Goal: Task Accomplishment & Management: Manage account settings

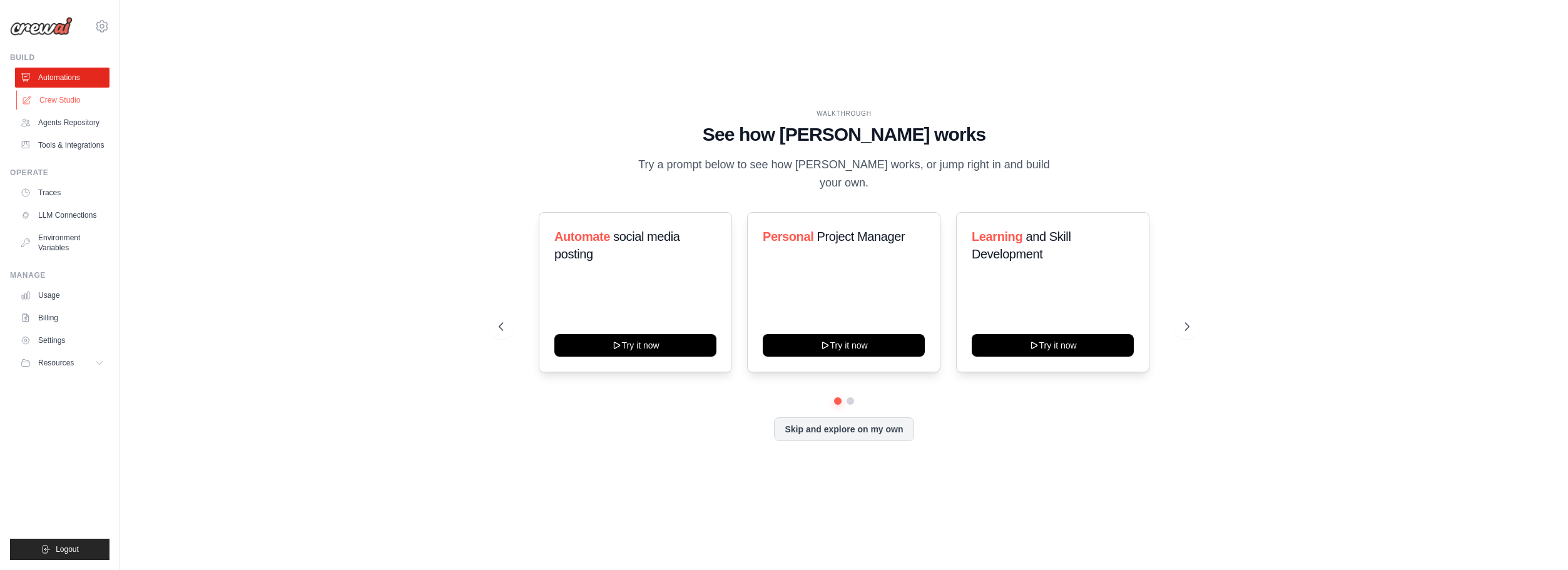
click at [56, 100] on link "Crew Studio" at bounding box center [64, 99] width 95 height 20
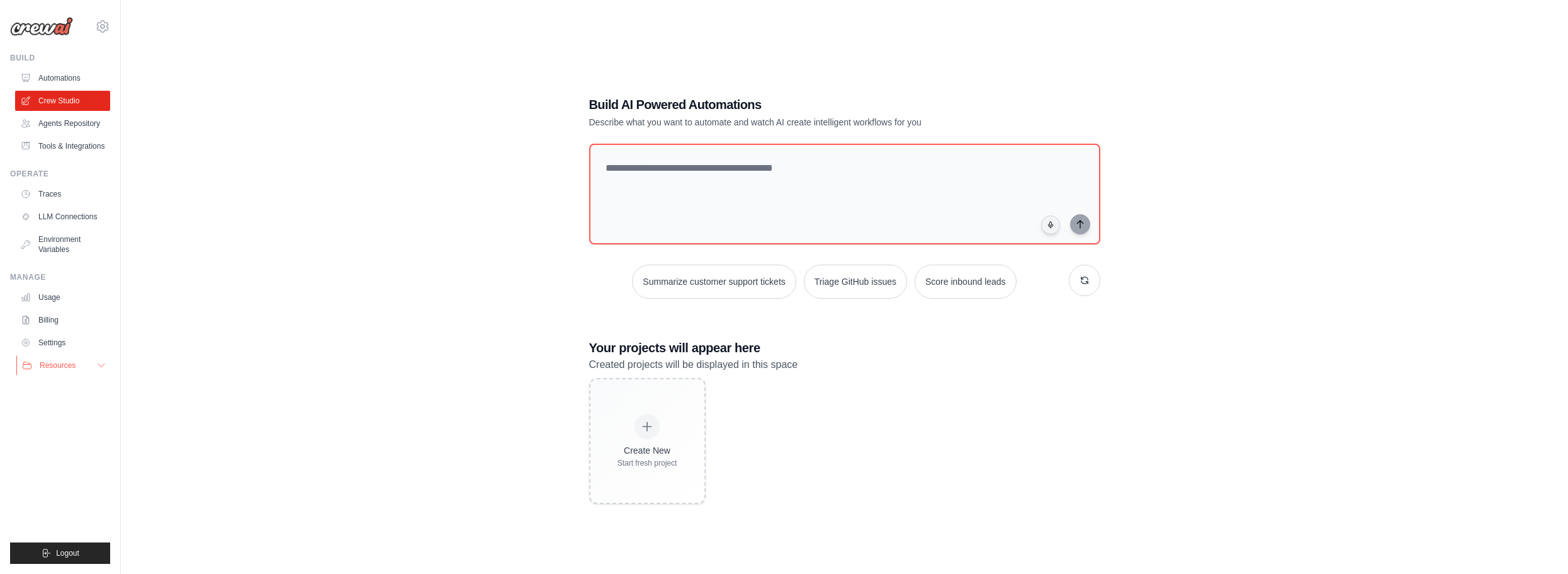
click at [64, 362] on span "Resources" at bounding box center [57, 365] width 36 height 10
click at [80, 365] on button "Resources" at bounding box center [64, 365] width 95 height 20
click at [57, 74] on link "Automations" at bounding box center [64, 78] width 95 height 20
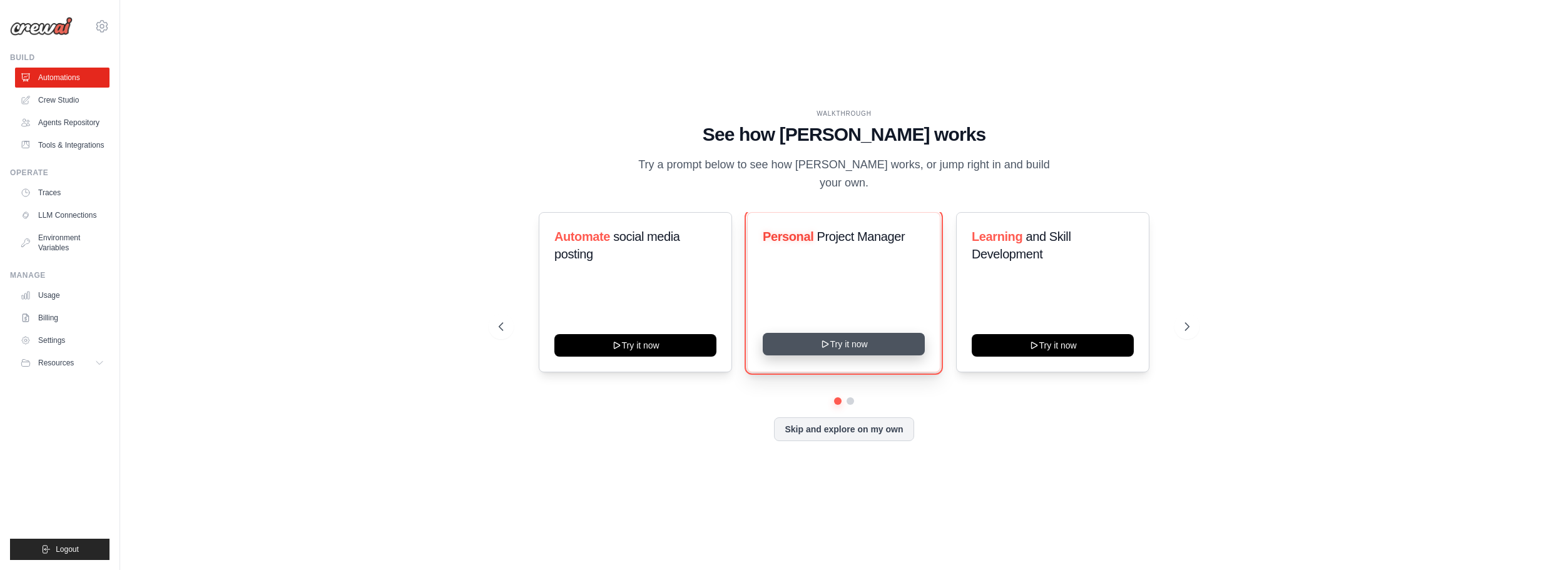
click at [841, 333] on button "Try it now" at bounding box center [844, 344] width 162 height 23
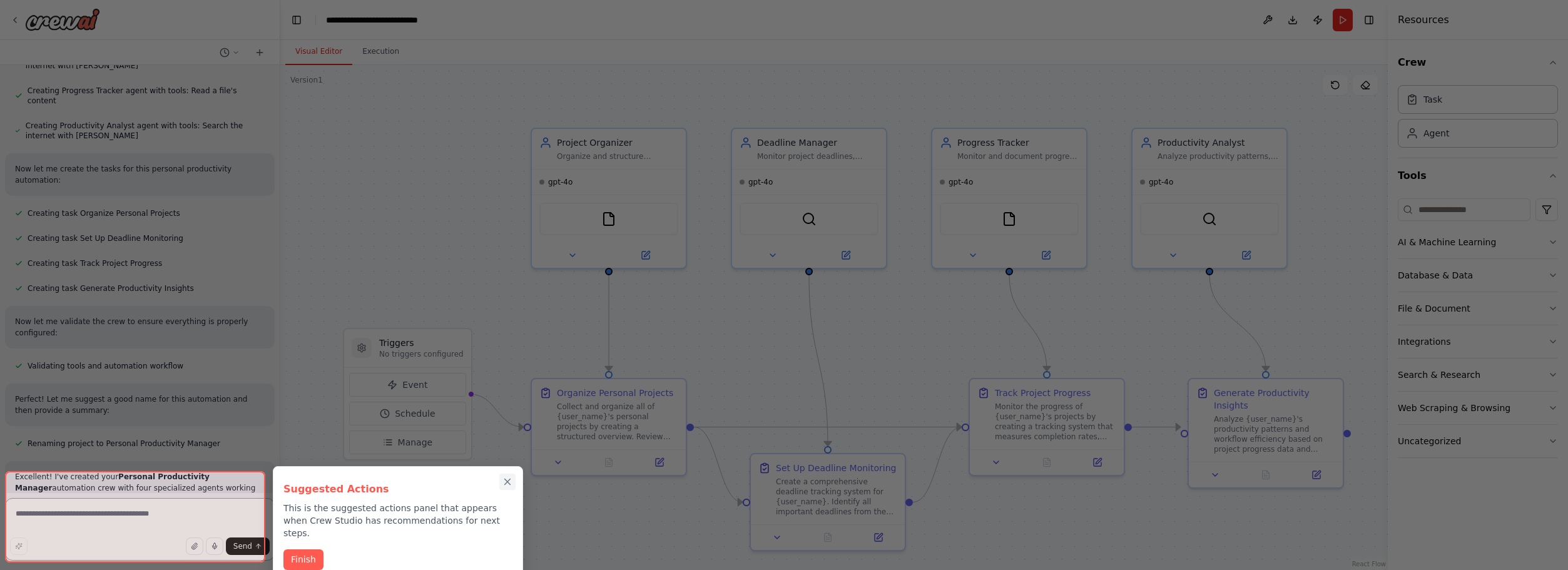
scroll to position [510, 0]
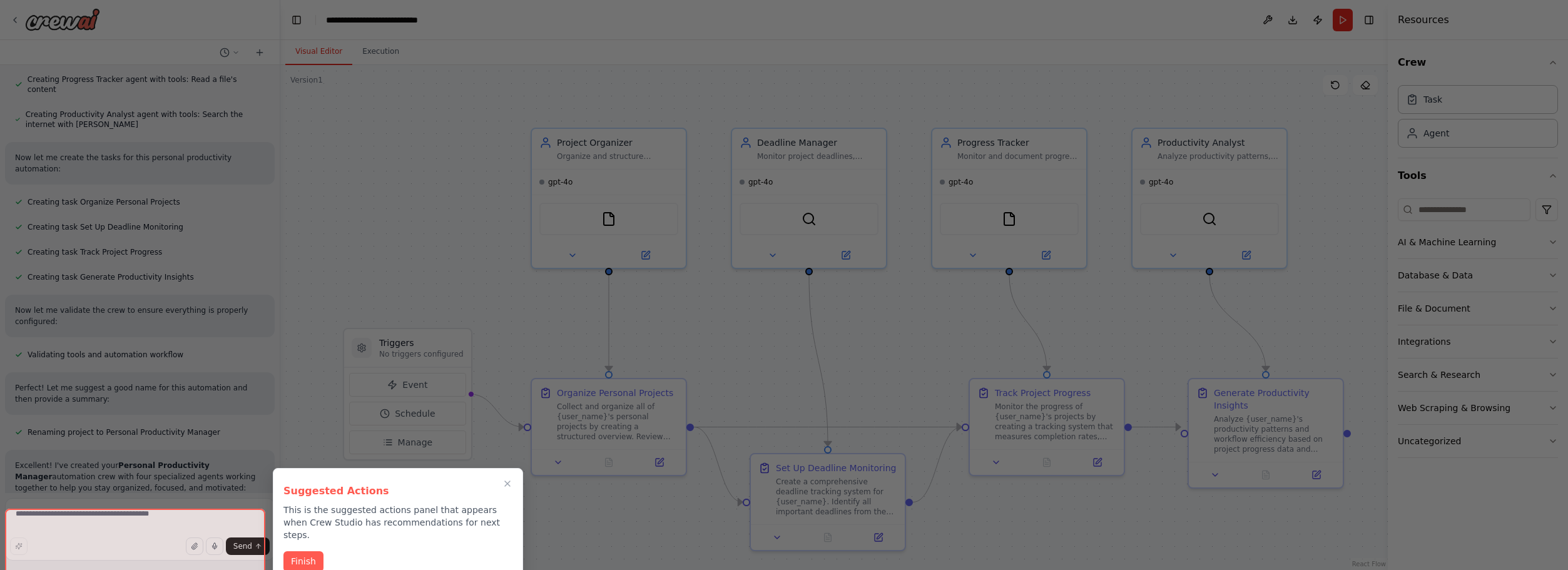
click at [125, 520] on div at bounding box center [784, 285] width 1568 height 570
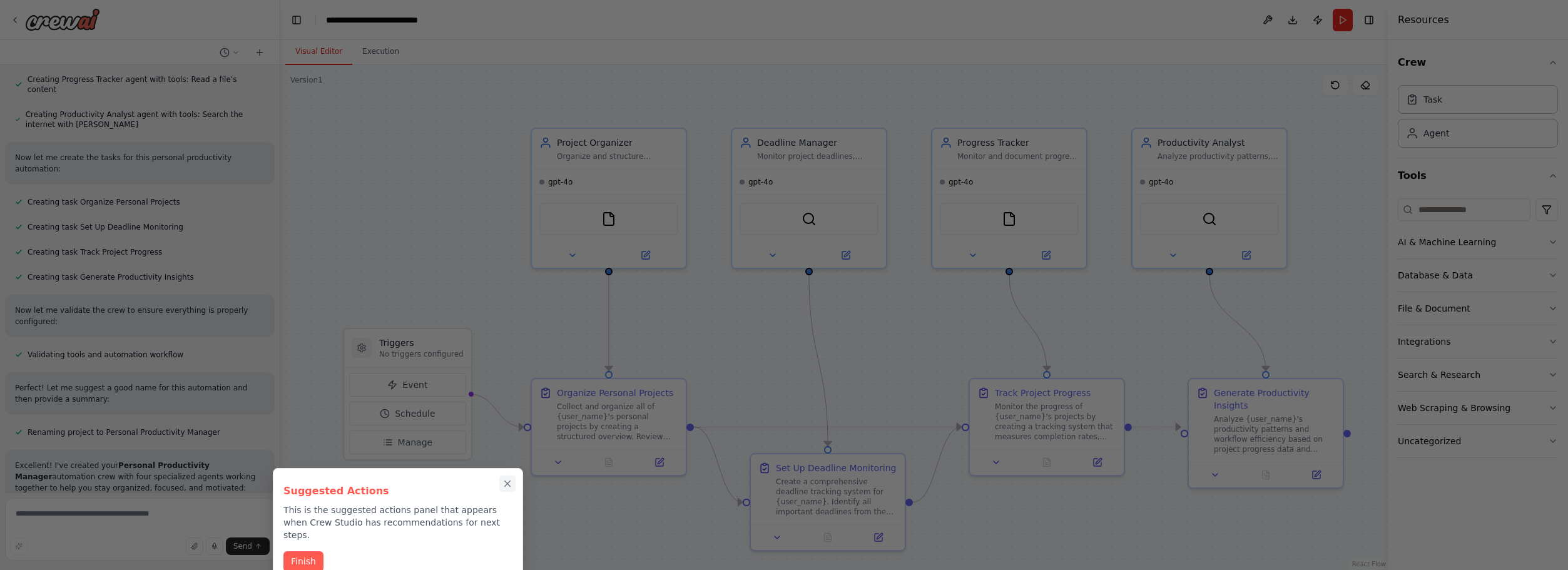
click at [507, 483] on icon "Close walkthrough" at bounding box center [507, 483] width 6 height 6
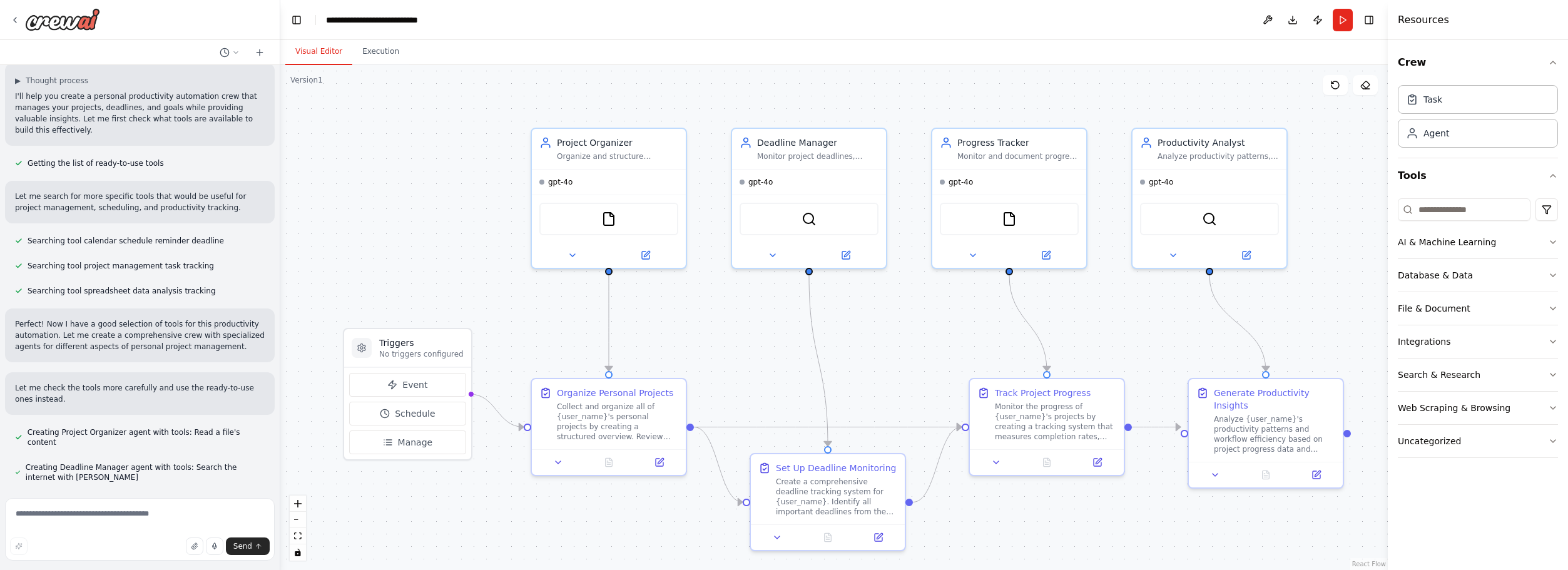
scroll to position [0, 0]
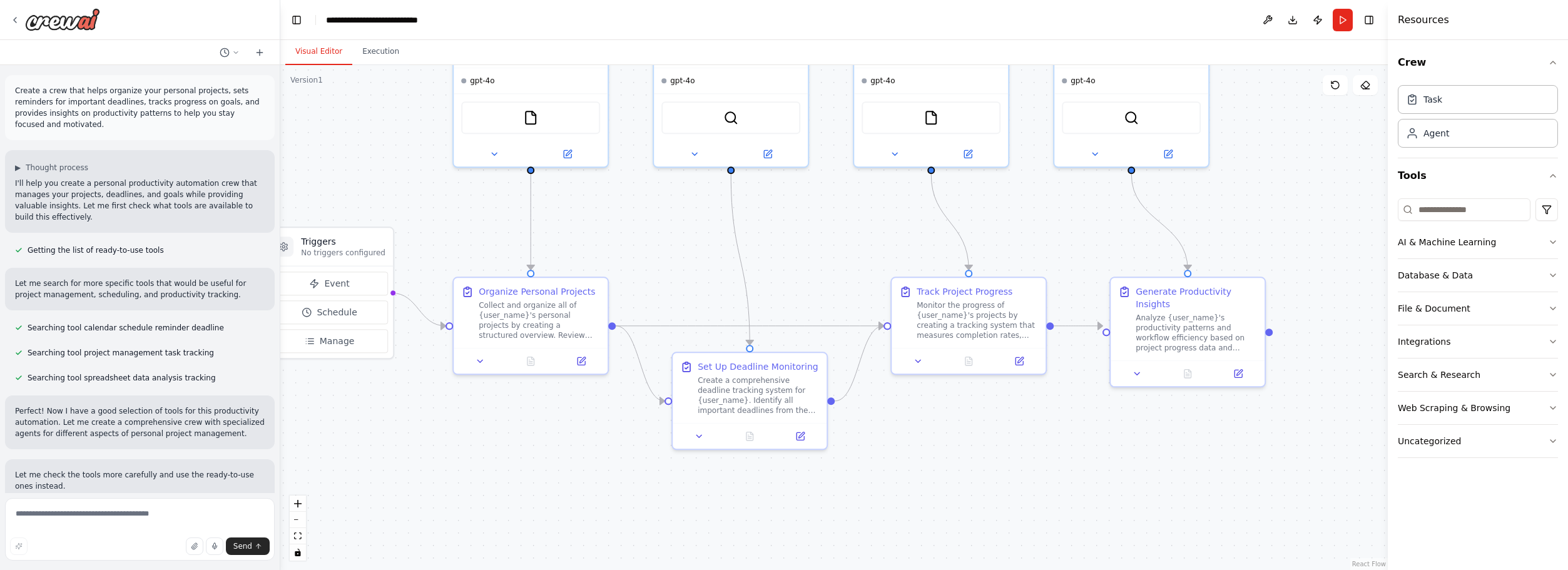
drag, startPoint x: 750, startPoint y: 353, endPoint x: 693, endPoint y: 260, distance: 109.1
click at [692, 261] on div ".deletable-edge-delete-btn { width: 20px; height: 20px; border: 0px solid #ffff…" at bounding box center [834, 317] width 1107 height 505
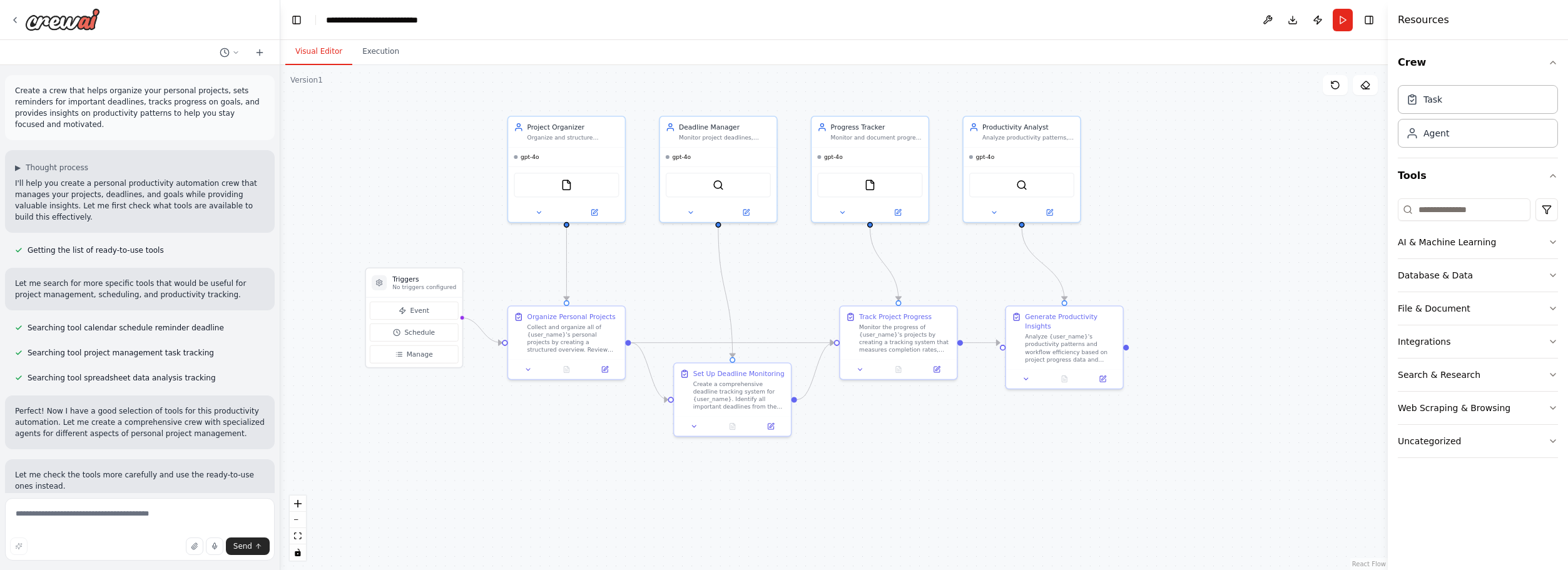
drag, startPoint x: 682, startPoint y: 252, endPoint x: 675, endPoint y: 287, distance: 35.7
click at [675, 287] on div ".deletable-edge-delete-btn { width: 20px; height: 20px; border: 0px solid #ffff…" at bounding box center [834, 317] width 1107 height 505
click at [1448, 134] on div "Agent" at bounding box center [1436, 133] width 26 height 13
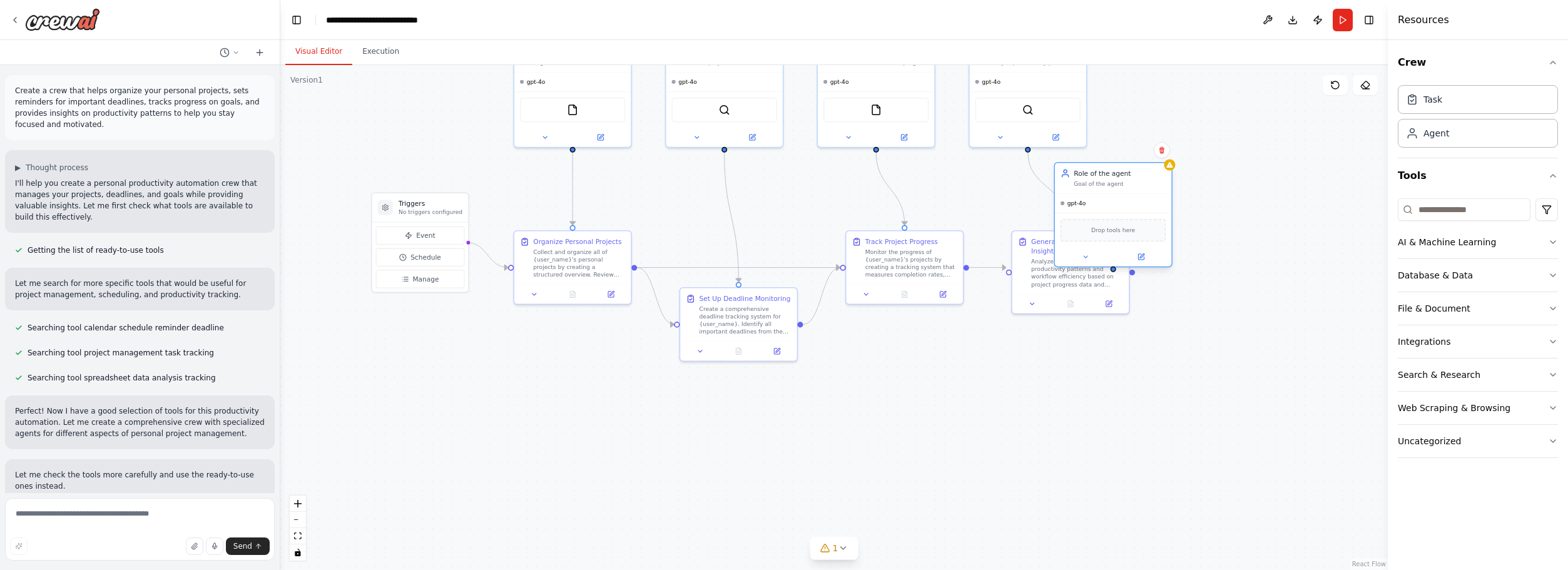
drag, startPoint x: 1236, startPoint y: 229, endPoint x: 1164, endPoint y: 177, distance: 88.8
click at [1164, 177] on div "Role of the agent Goal of the agent" at bounding box center [1120, 179] width 92 height 19
drag, startPoint x: 1190, startPoint y: 211, endPoint x: 1199, endPoint y: 180, distance: 32.3
click at [1199, 180] on div "Goal of the agent" at bounding box center [1177, 184] width 92 height 8
click at [1225, 165] on icon at bounding box center [1226, 165] width 6 height 6
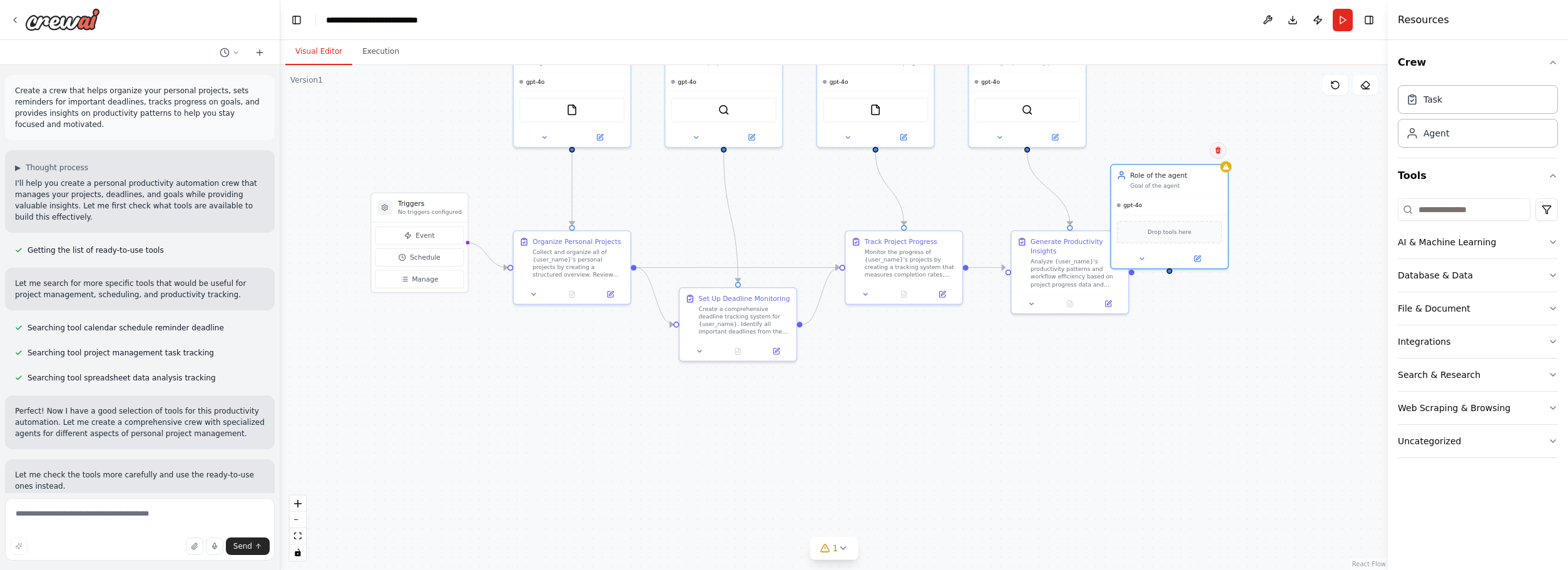
click at [1223, 154] on button at bounding box center [1218, 150] width 17 height 17
click at [1218, 151] on icon at bounding box center [1218, 150] width 8 height 8
click at [1184, 151] on button "Confirm" at bounding box center [1183, 150] width 44 height 15
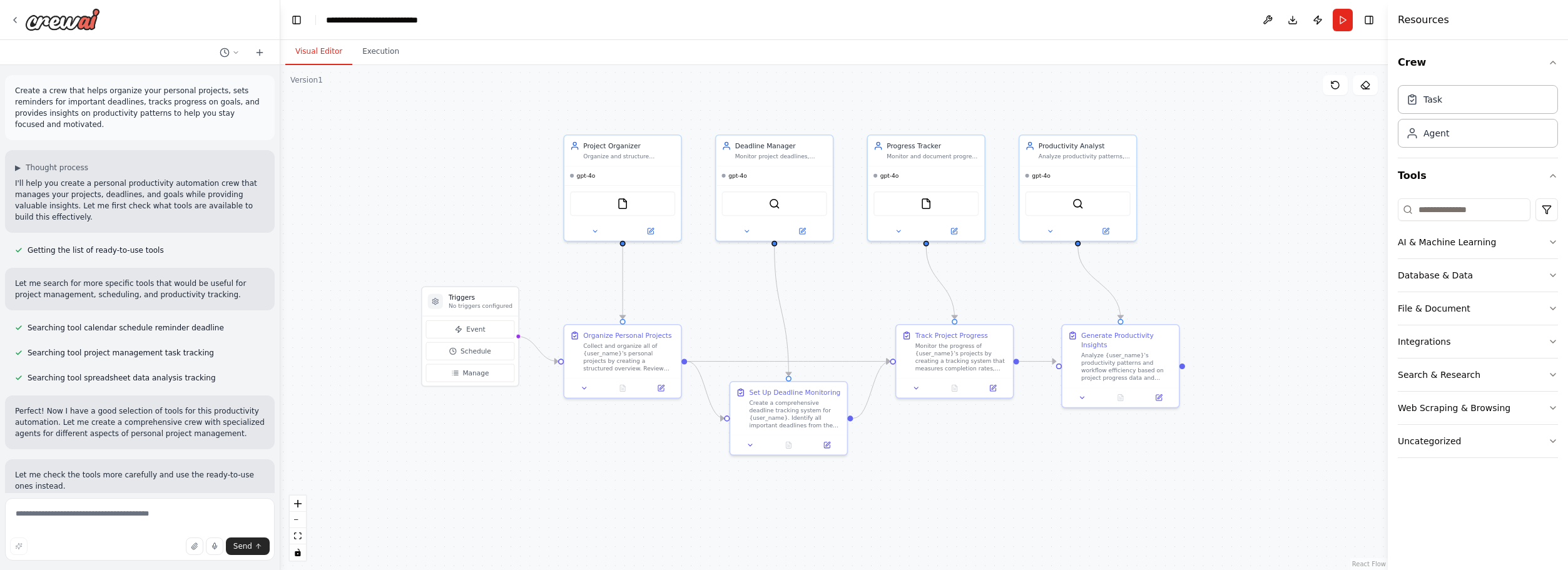
drag, startPoint x: 791, startPoint y: 161, endPoint x: 831, endPoint y: 318, distance: 162.0
click at [832, 316] on div ".deletable-edge-delete-btn { width: 20px; height: 20px; border: 0px solid #ffff…" at bounding box center [834, 317] width 1107 height 505
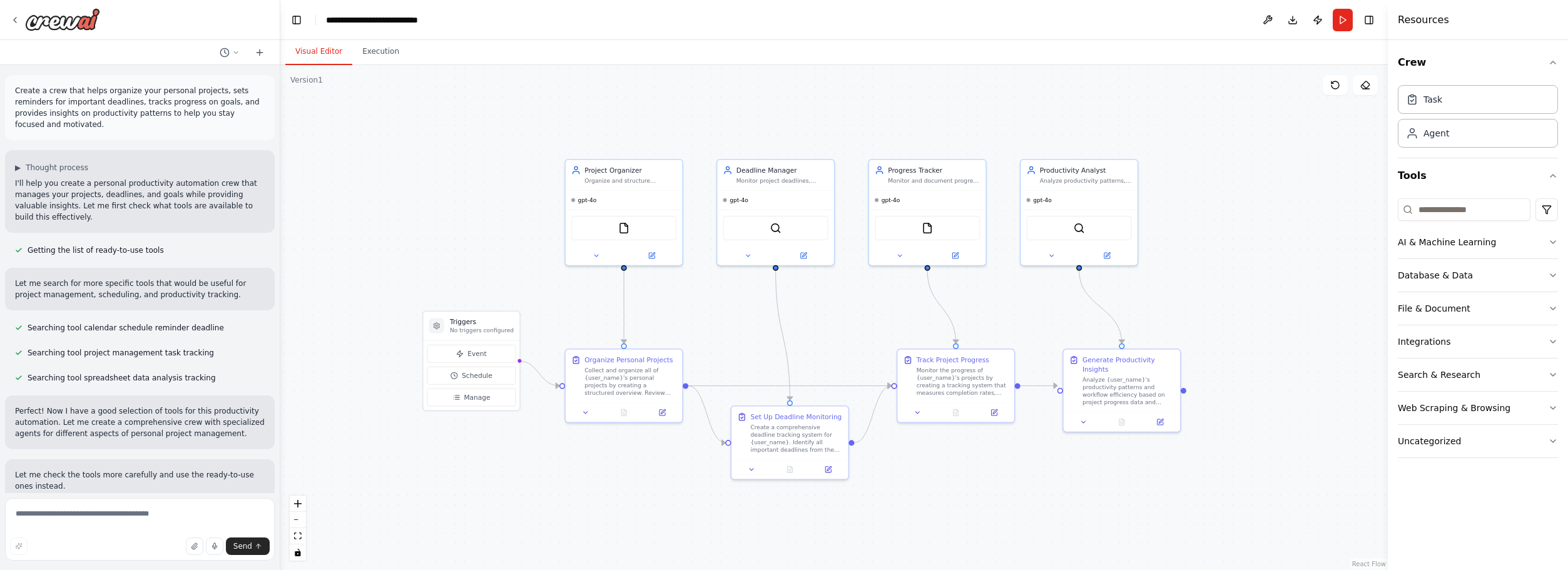
click at [831, 318] on div ".deletable-edge-delete-btn { width: 20px; height: 20px; border: 0px solid #ffff…" at bounding box center [834, 317] width 1107 height 505
click at [470, 353] on span "Event" at bounding box center [477, 353] width 19 height 9
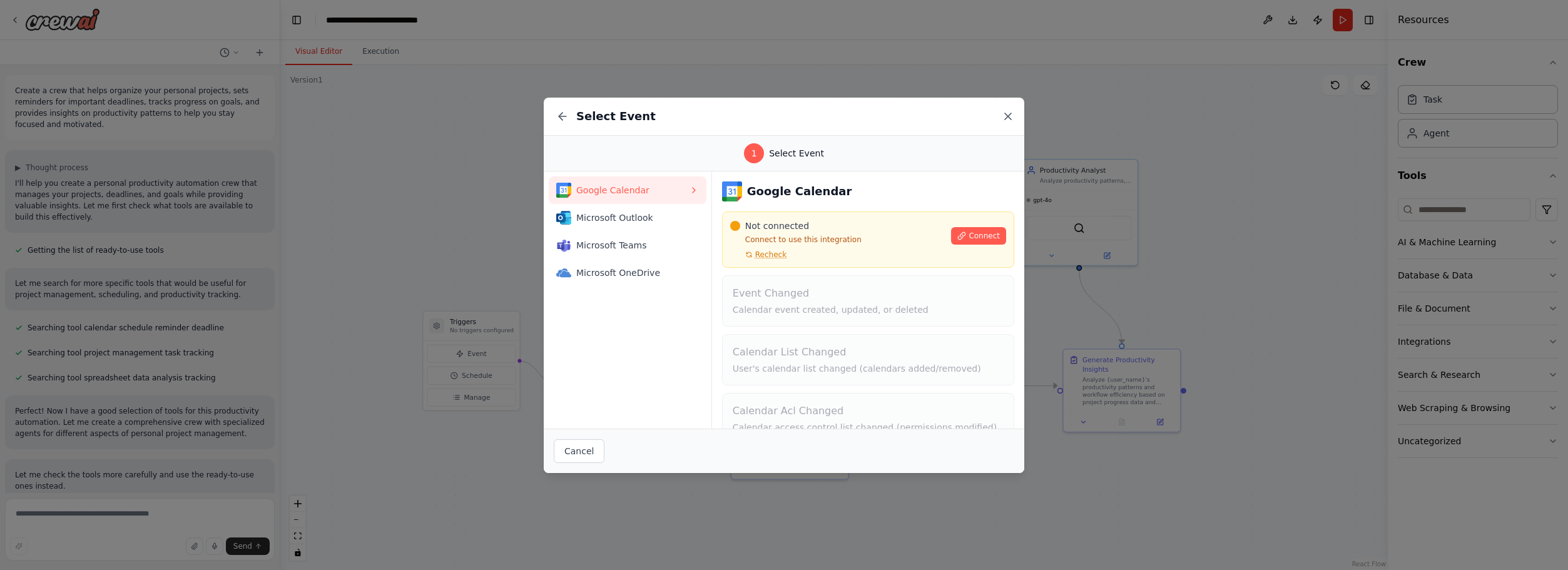
click at [1010, 117] on icon at bounding box center [1008, 117] width 13 height 13
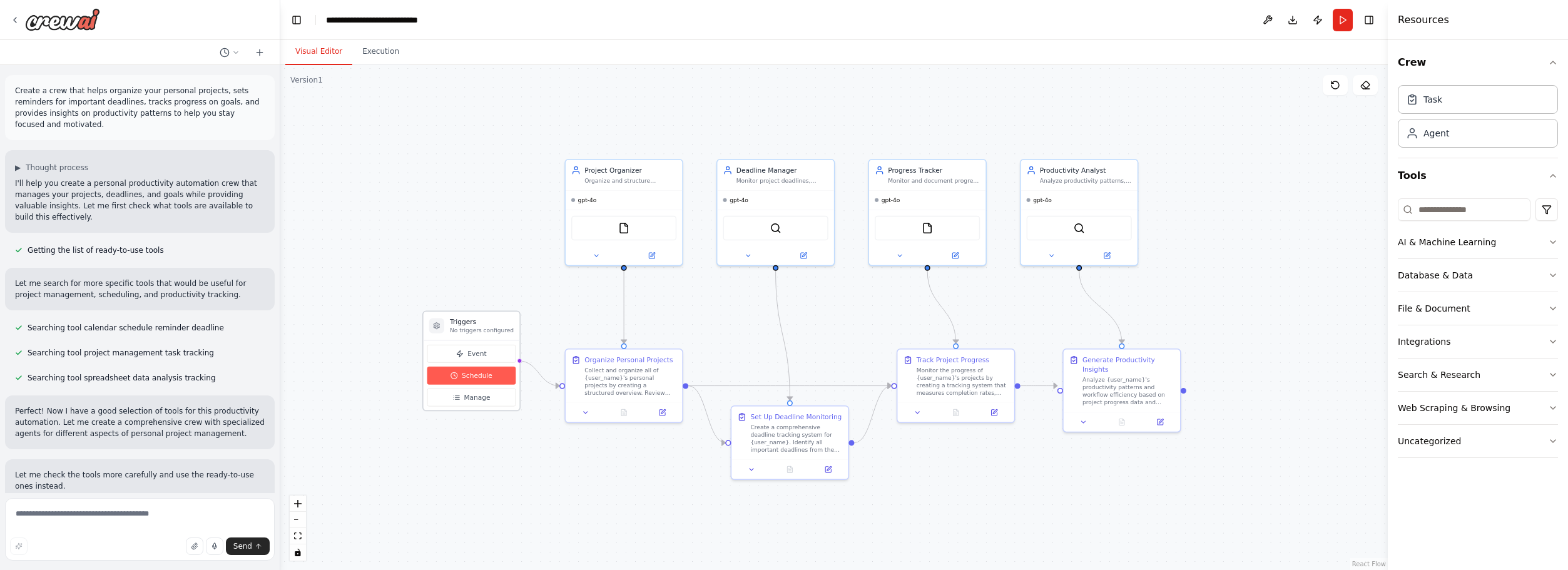
click at [472, 376] on span "Schedule" at bounding box center [476, 376] width 31 height 9
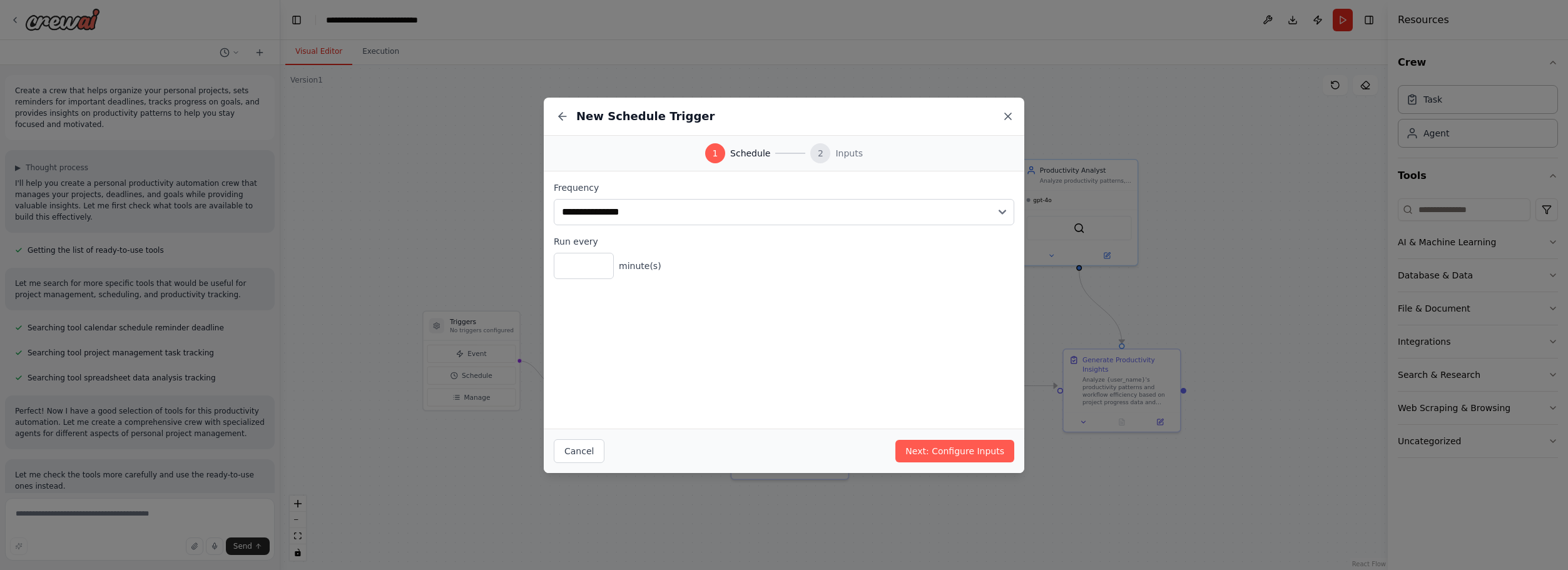
click at [1011, 114] on icon at bounding box center [1008, 117] width 13 height 13
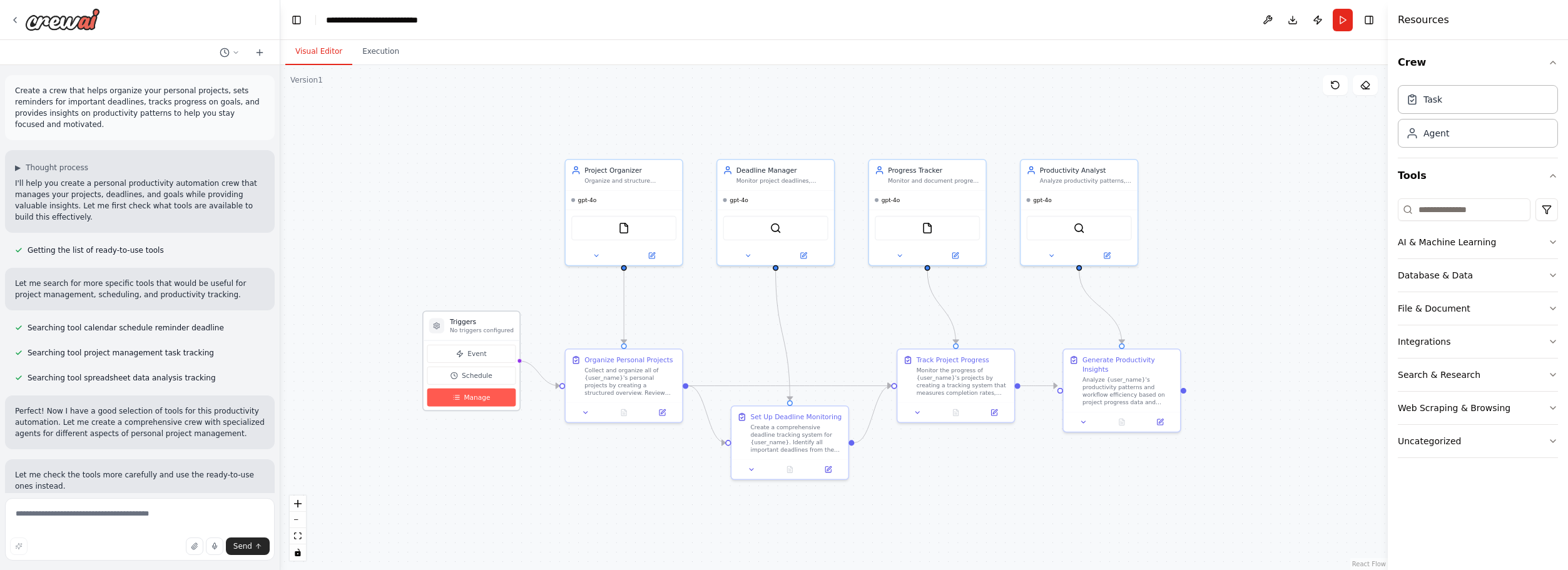
click at [462, 399] on button "Manage" at bounding box center [472, 397] width 89 height 18
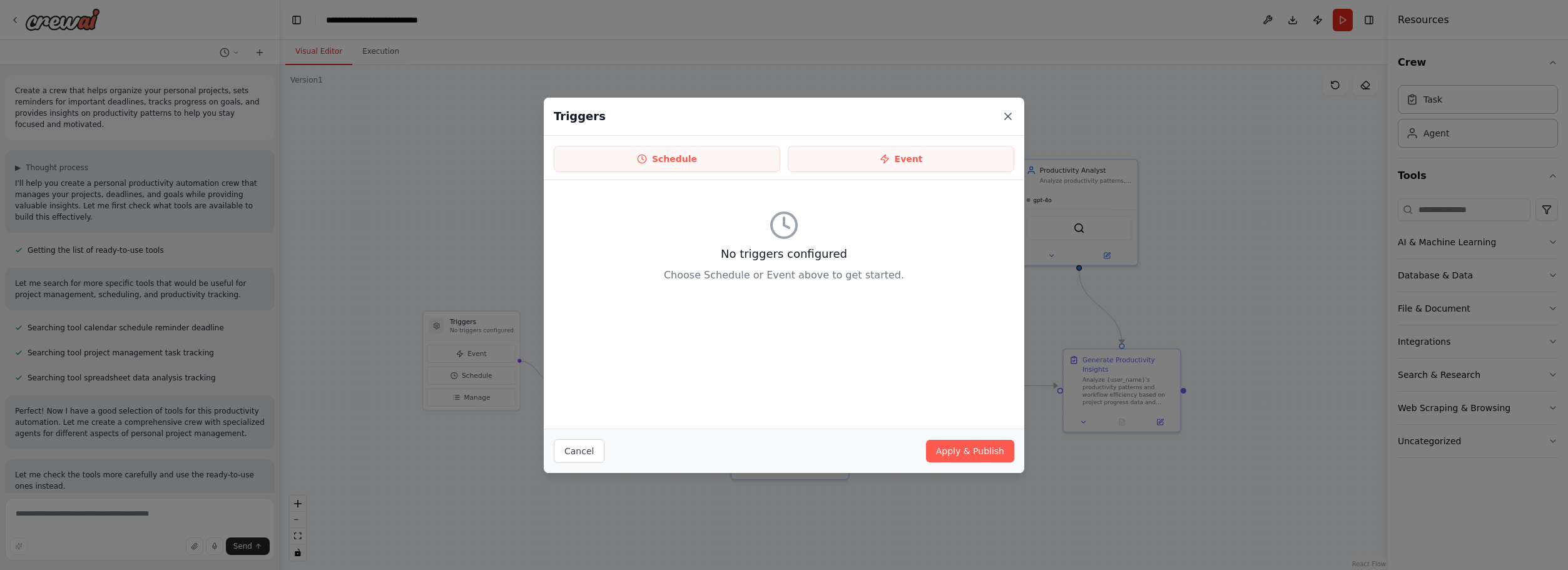
click at [1006, 118] on icon at bounding box center [1008, 117] width 6 height 6
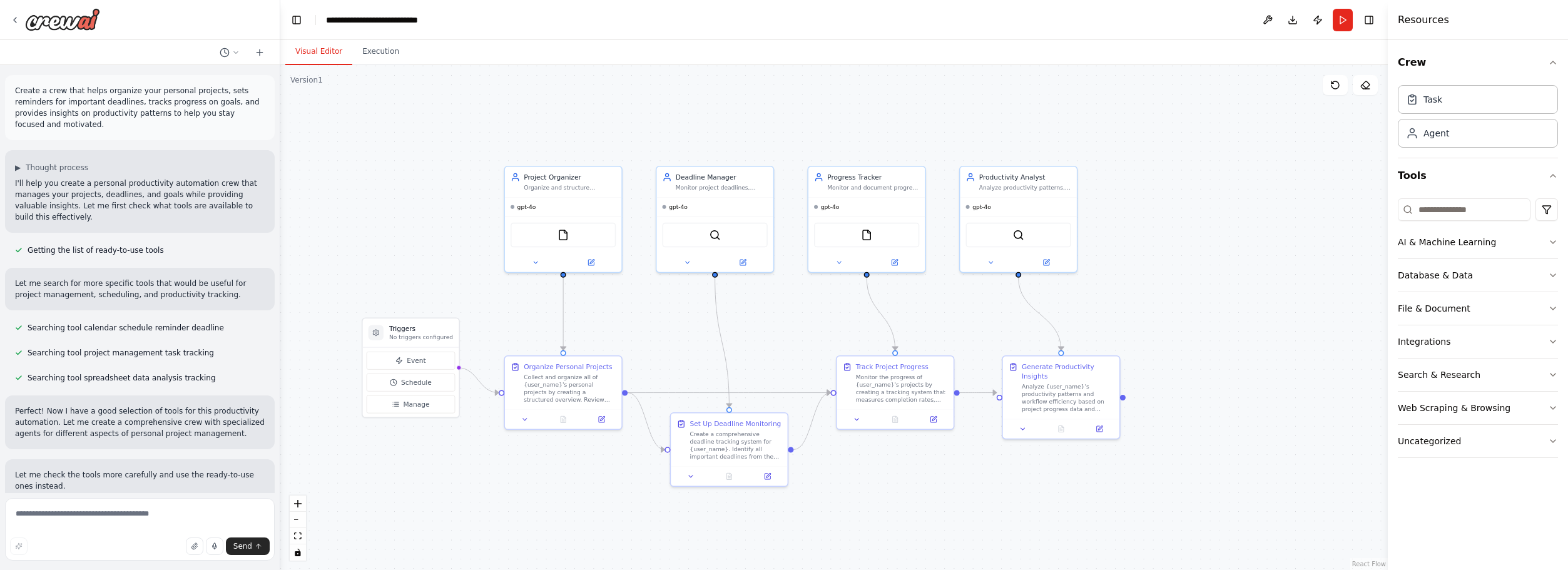
drag, startPoint x: 513, startPoint y: 251, endPoint x: 453, endPoint y: 257, distance: 60.3
click at [453, 257] on div ".deletable-edge-delete-btn { width: 20px; height: 20px; border: 0px solid #ffff…" at bounding box center [834, 317] width 1107 height 505
drag, startPoint x: 657, startPoint y: 314, endPoint x: 686, endPoint y: 352, distance: 47.8
click at [686, 352] on div ".deletable-edge-delete-btn { width: 20px; height: 20px; border: 0px solid #ffff…" at bounding box center [834, 317] width 1107 height 505
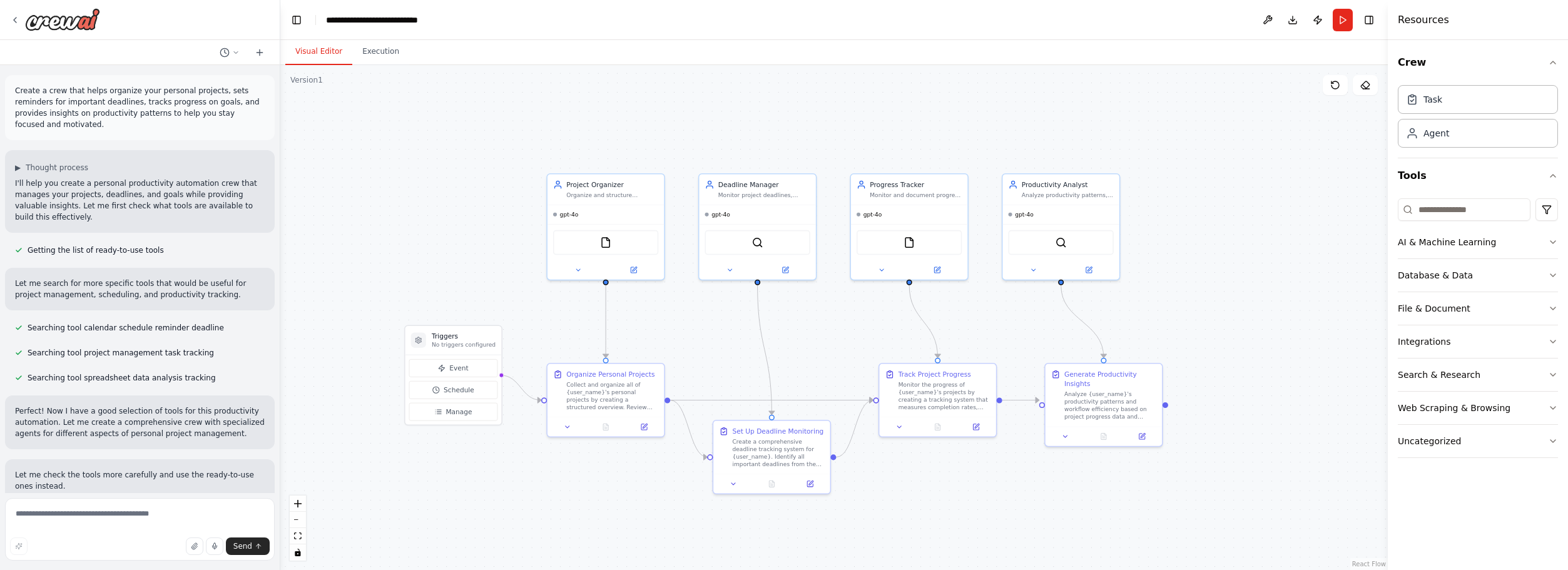
drag, startPoint x: 706, startPoint y: 361, endPoint x: 702, endPoint y: 324, distance: 37.2
click at [702, 324] on div ".deletable-edge-delete-btn { width: 20px; height: 20px; border: 0px solid #ffff…" at bounding box center [834, 317] width 1107 height 505
click at [1270, 20] on button at bounding box center [1267, 20] width 20 height 23
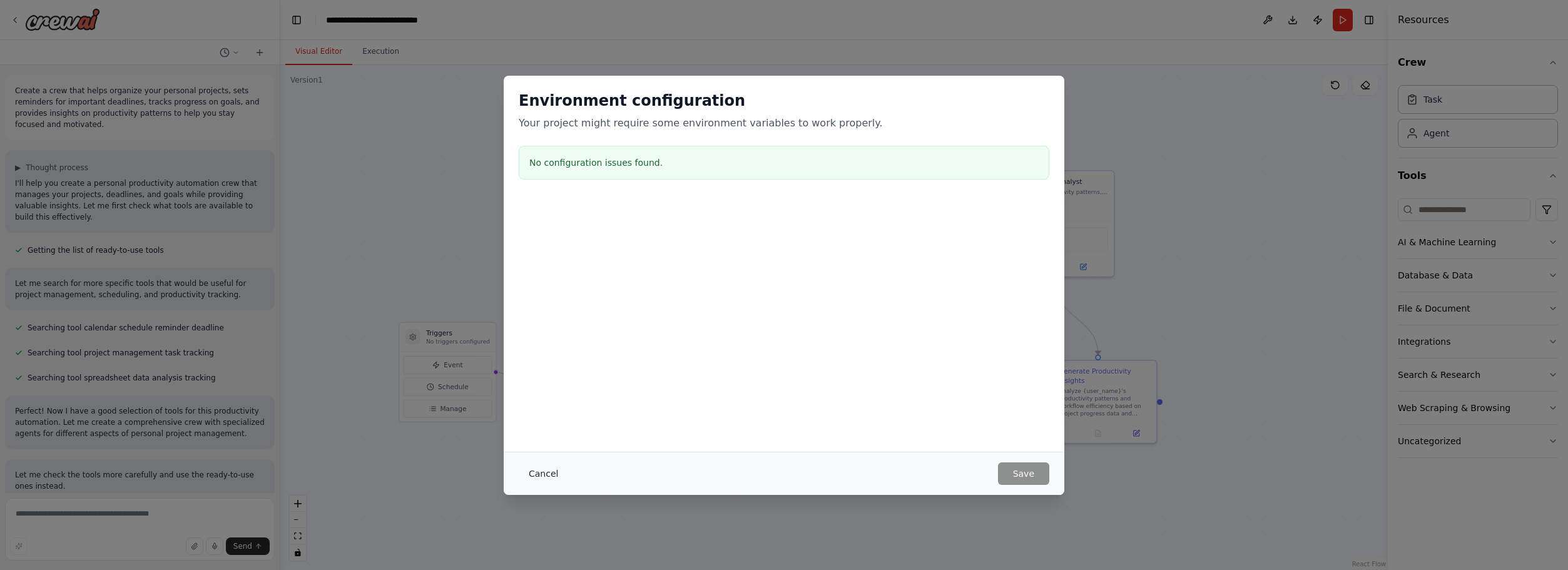
click at [553, 471] on button "Cancel" at bounding box center [543, 473] width 50 height 23
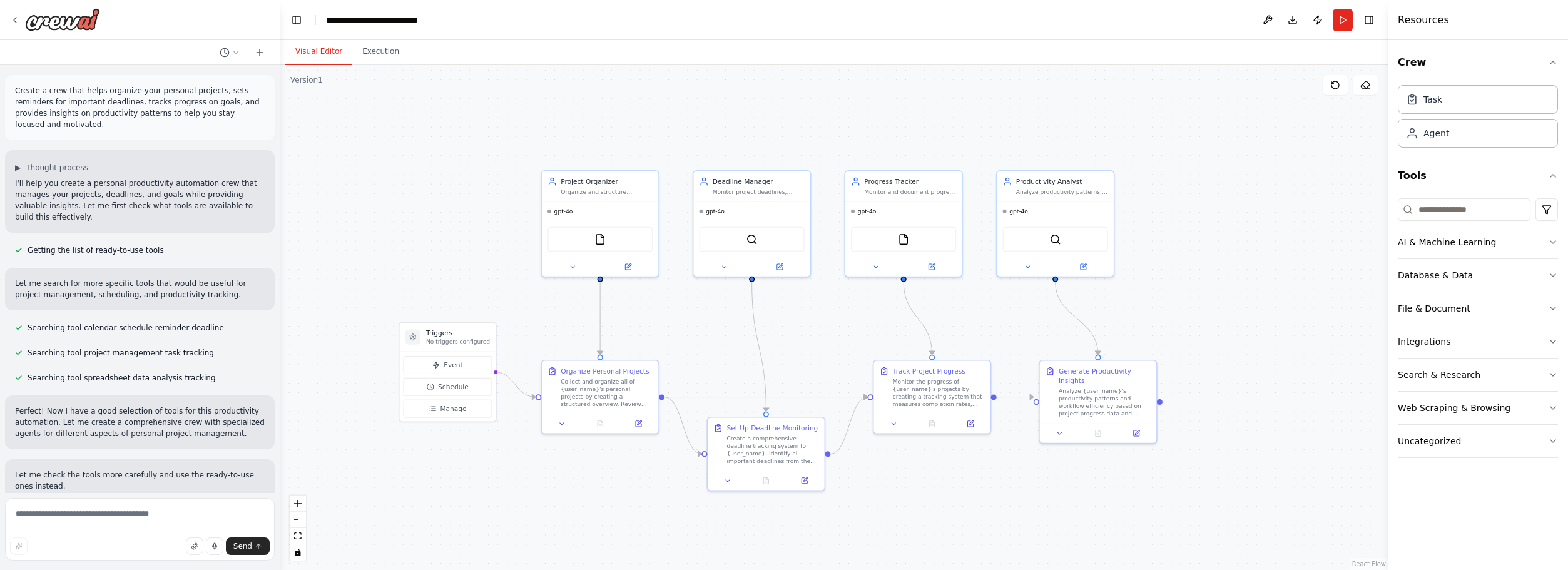
click at [454, 134] on div ".deletable-edge-delete-btn { width: 20px; height: 20px; border: 0px solid #ffff…" at bounding box center [834, 317] width 1107 height 505
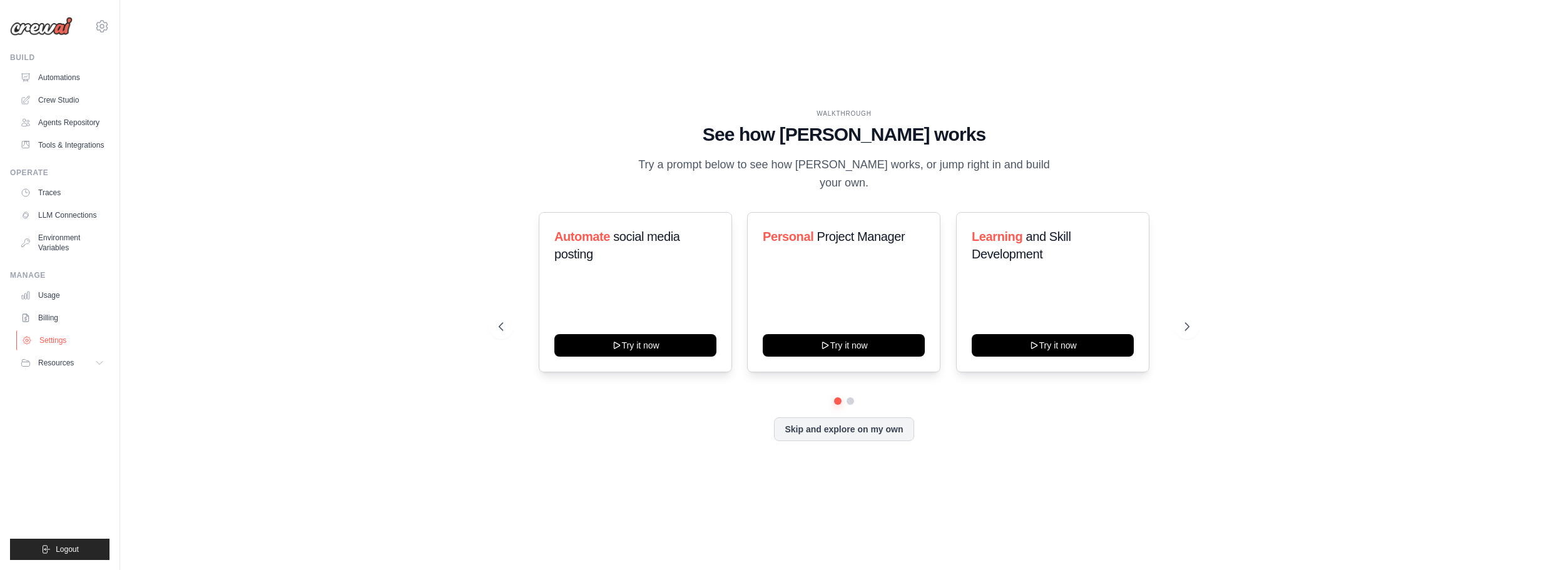
click at [54, 340] on link "Settings" at bounding box center [64, 340] width 95 height 20
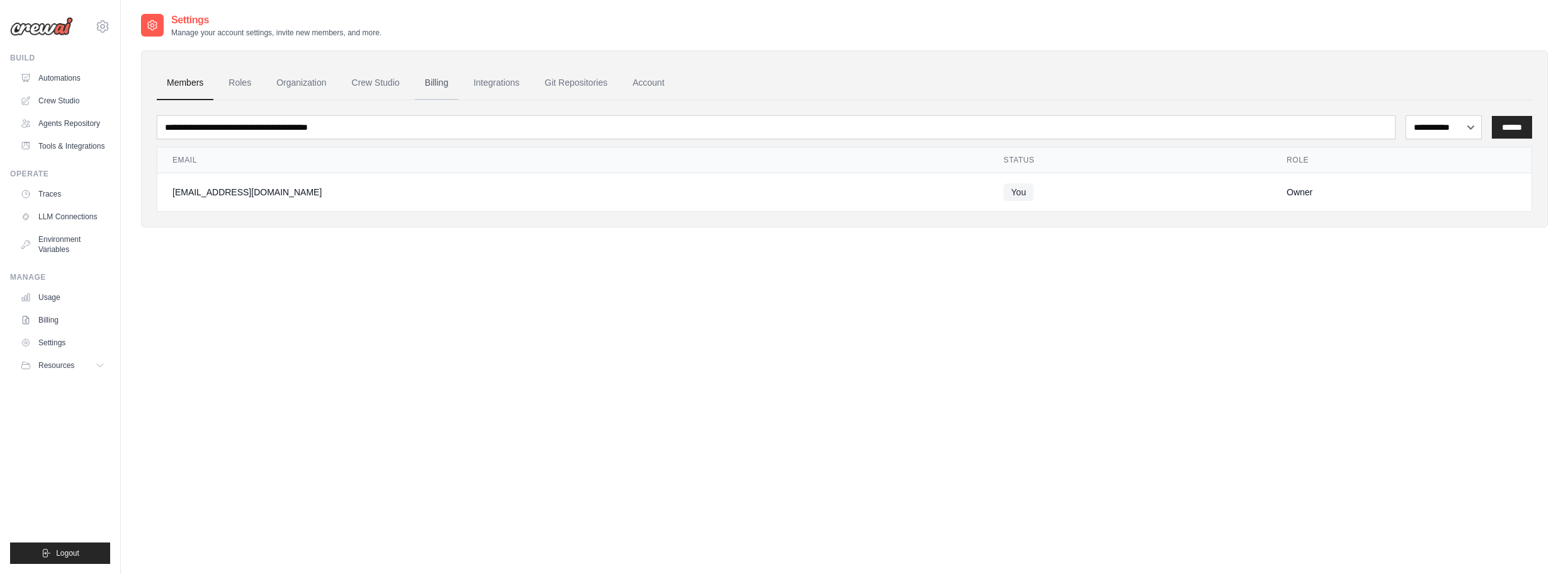
click at [437, 85] on link "Billing" at bounding box center [437, 82] width 44 height 34
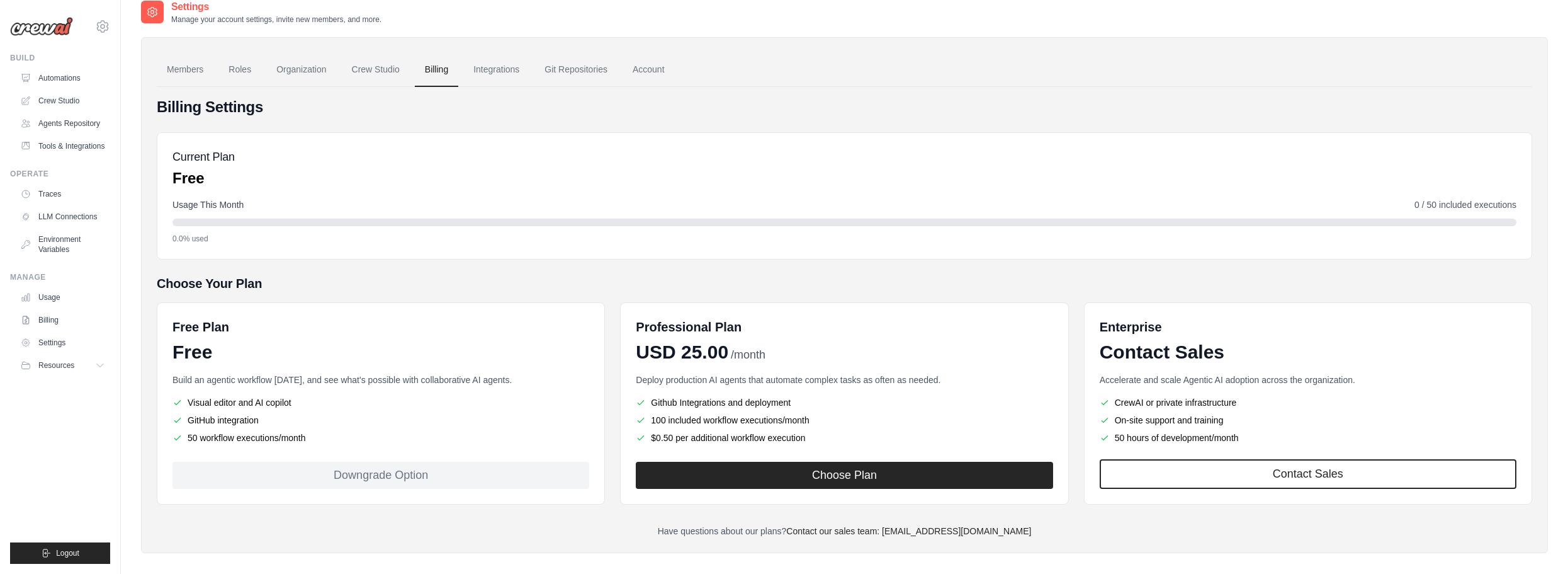
scroll to position [25, 0]
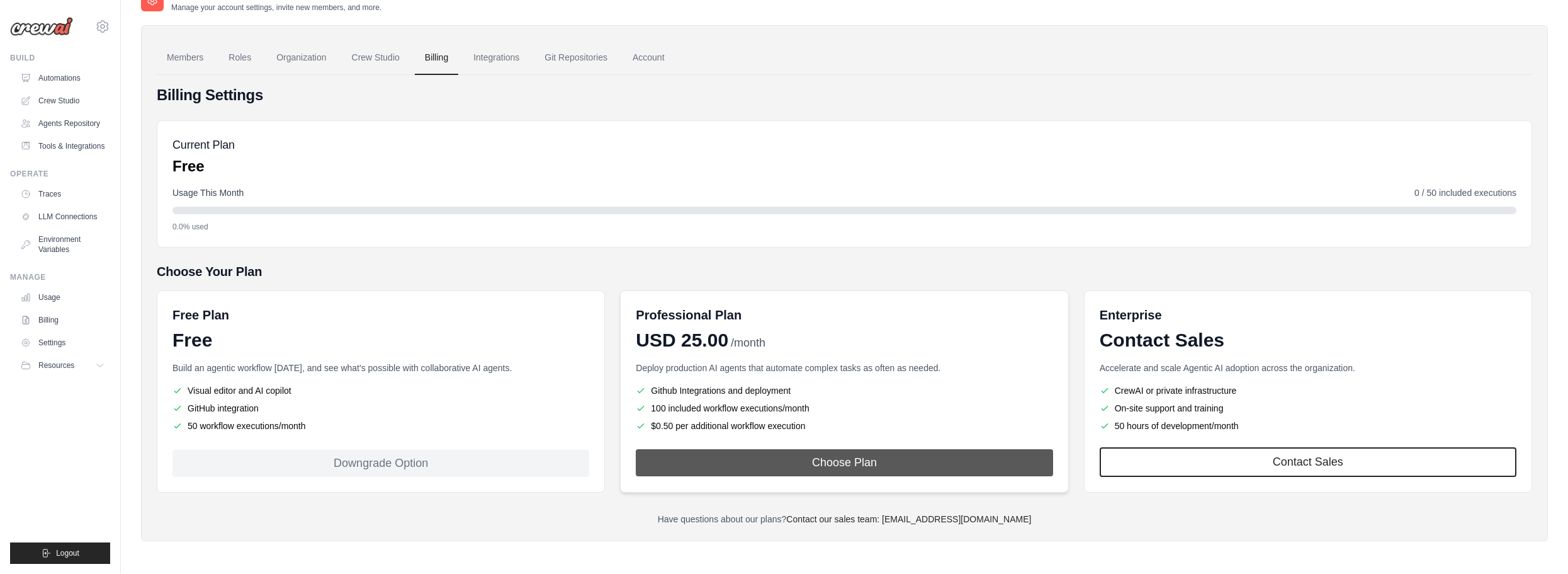
click at [860, 468] on button "Choose Plan" at bounding box center [845, 463] width 417 height 27
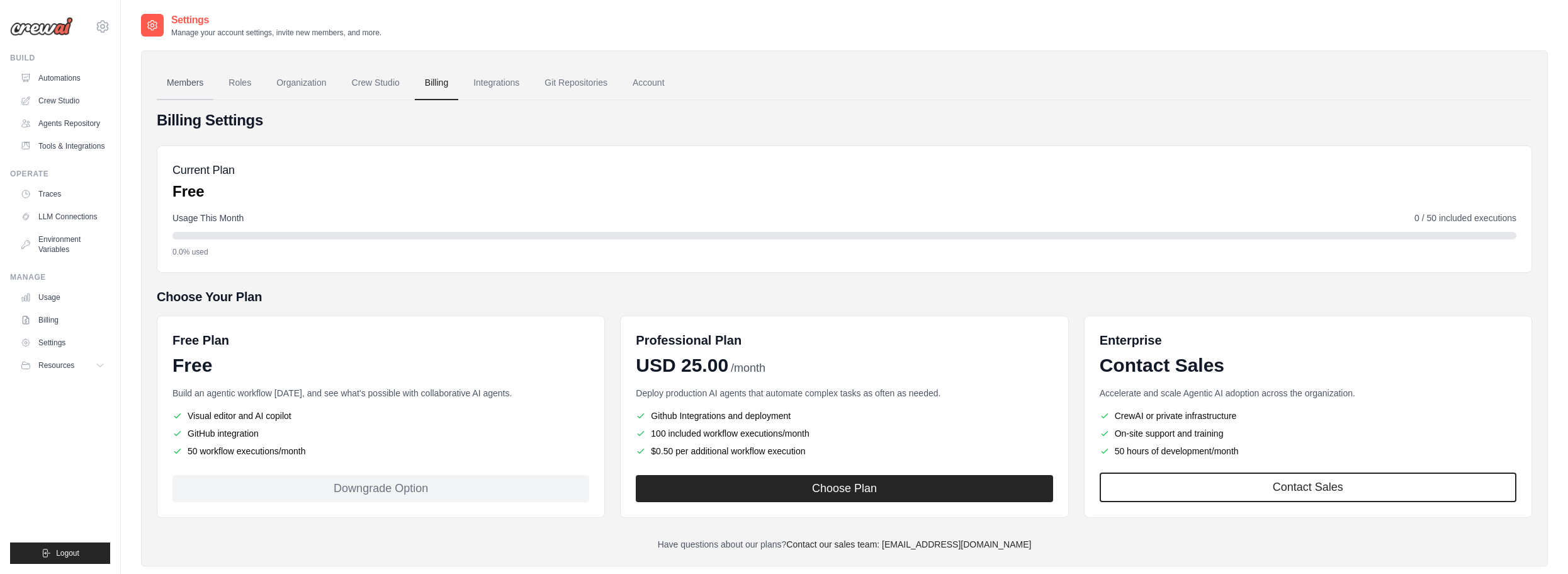
click at [181, 78] on link "Members" at bounding box center [185, 82] width 57 height 34
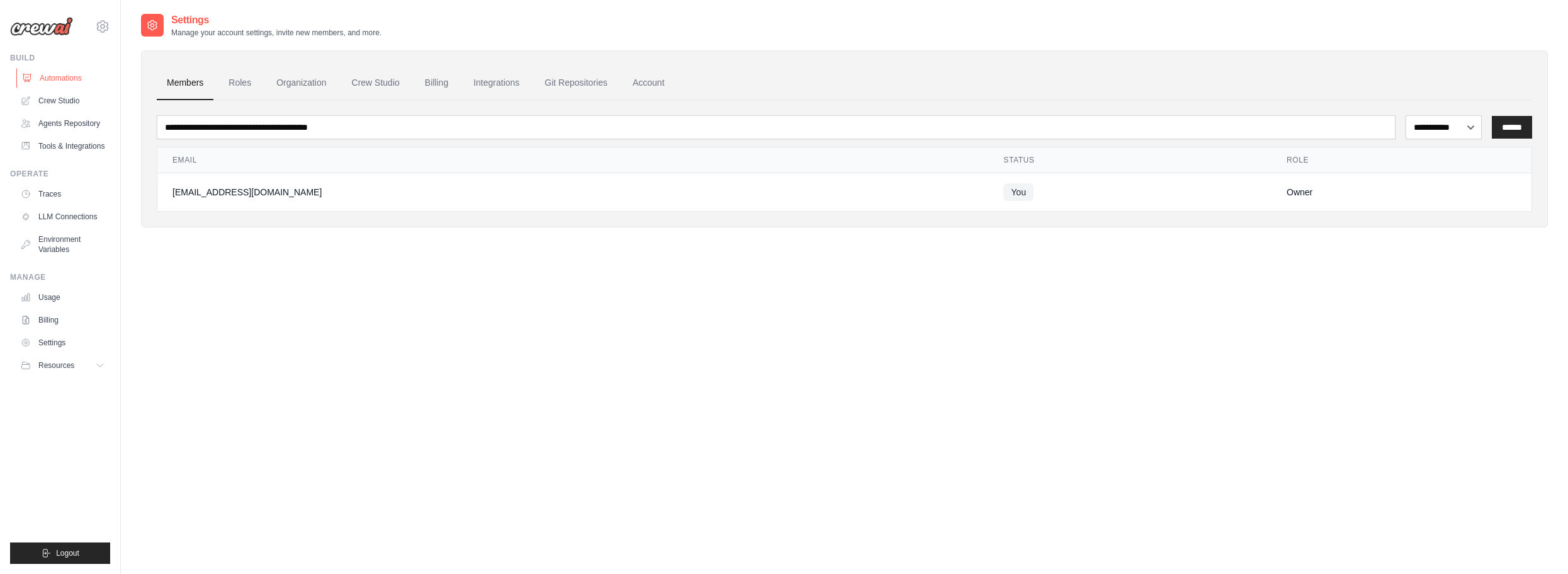
click at [41, 75] on link "Automations" at bounding box center [64, 78] width 95 height 20
click at [57, 97] on link "Crew Studio" at bounding box center [64, 100] width 95 height 20
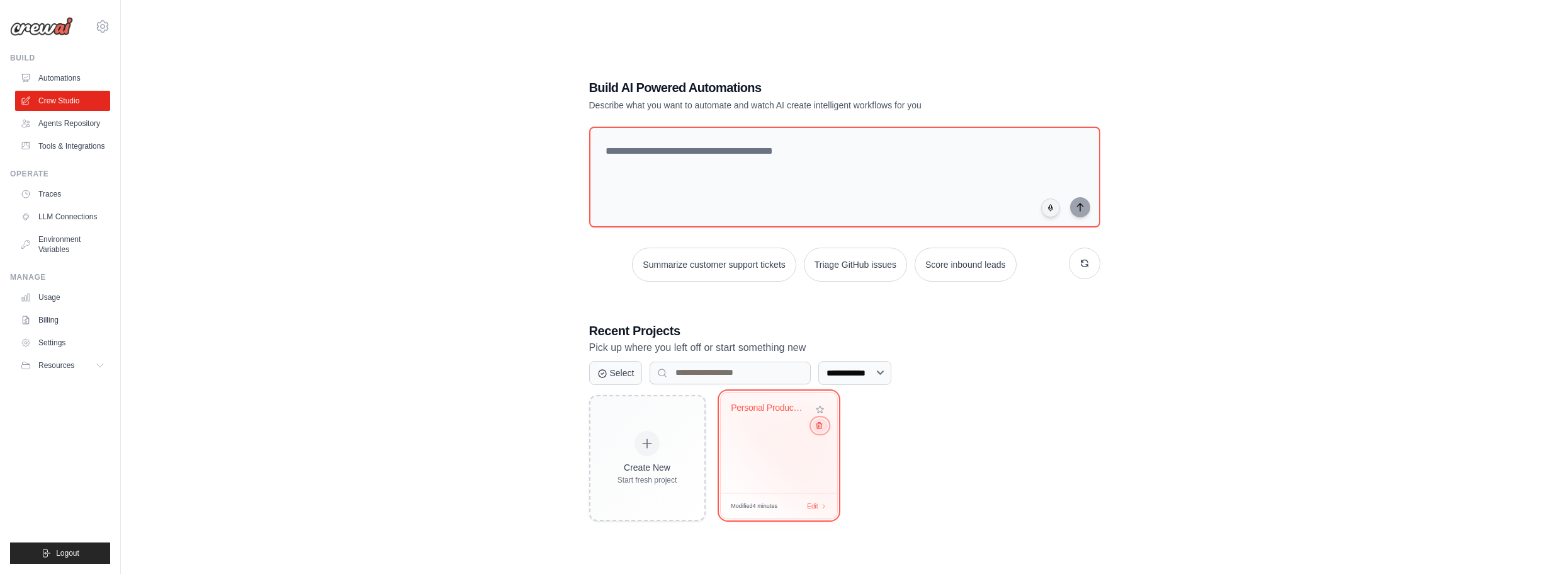
click at [818, 428] on icon at bounding box center [818, 425] width 8 height 8
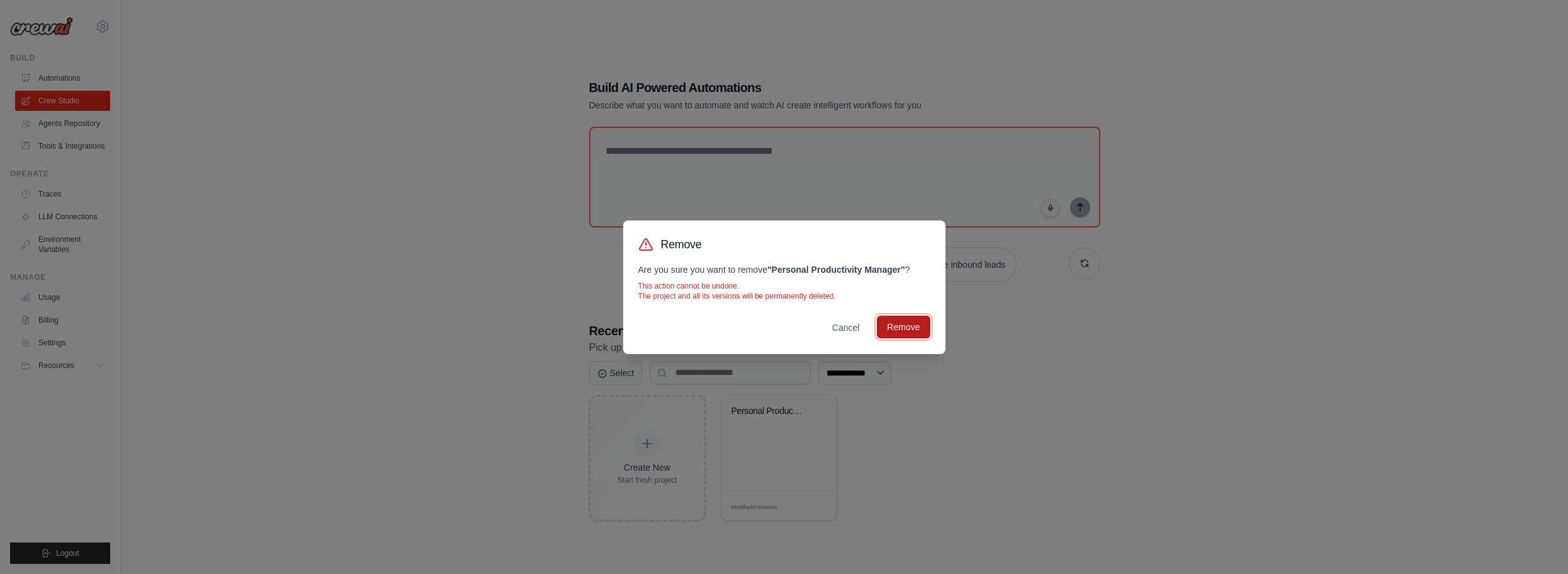
click at [906, 327] on button "Remove" at bounding box center [903, 327] width 53 height 23
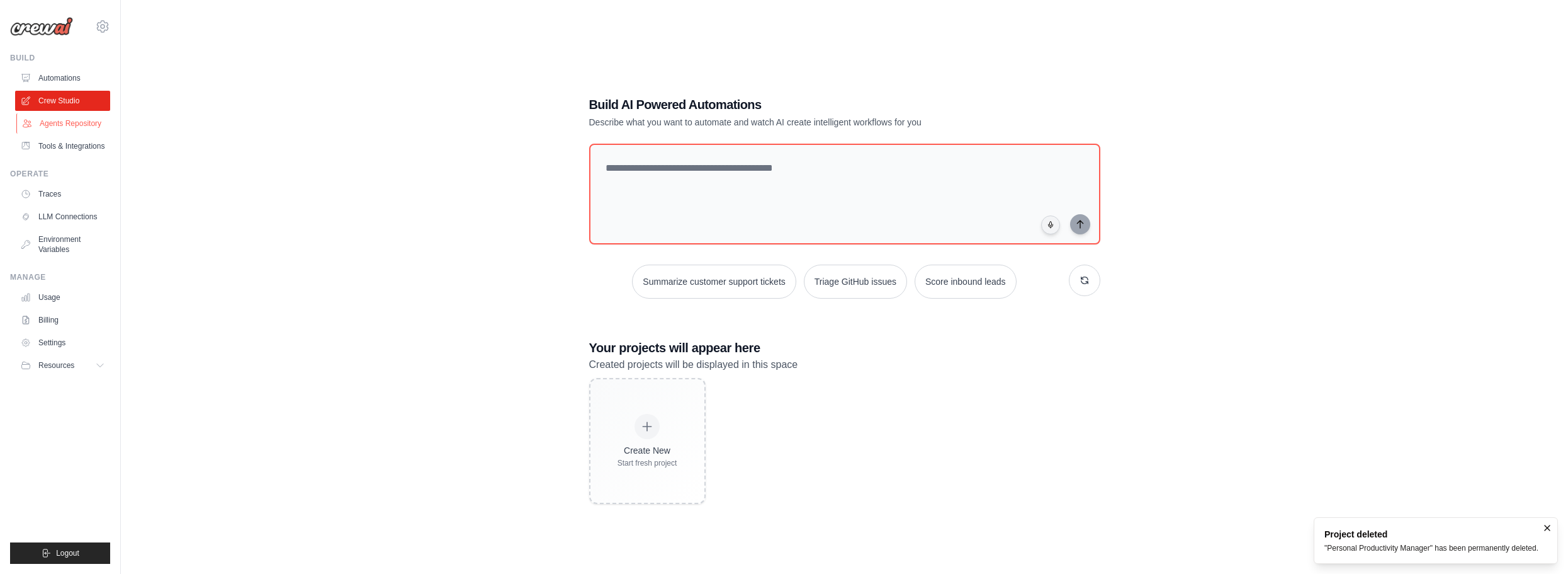
click at [65, 120] on link "Agents Repository" at bounding box center [64, 123] width 95 height 20
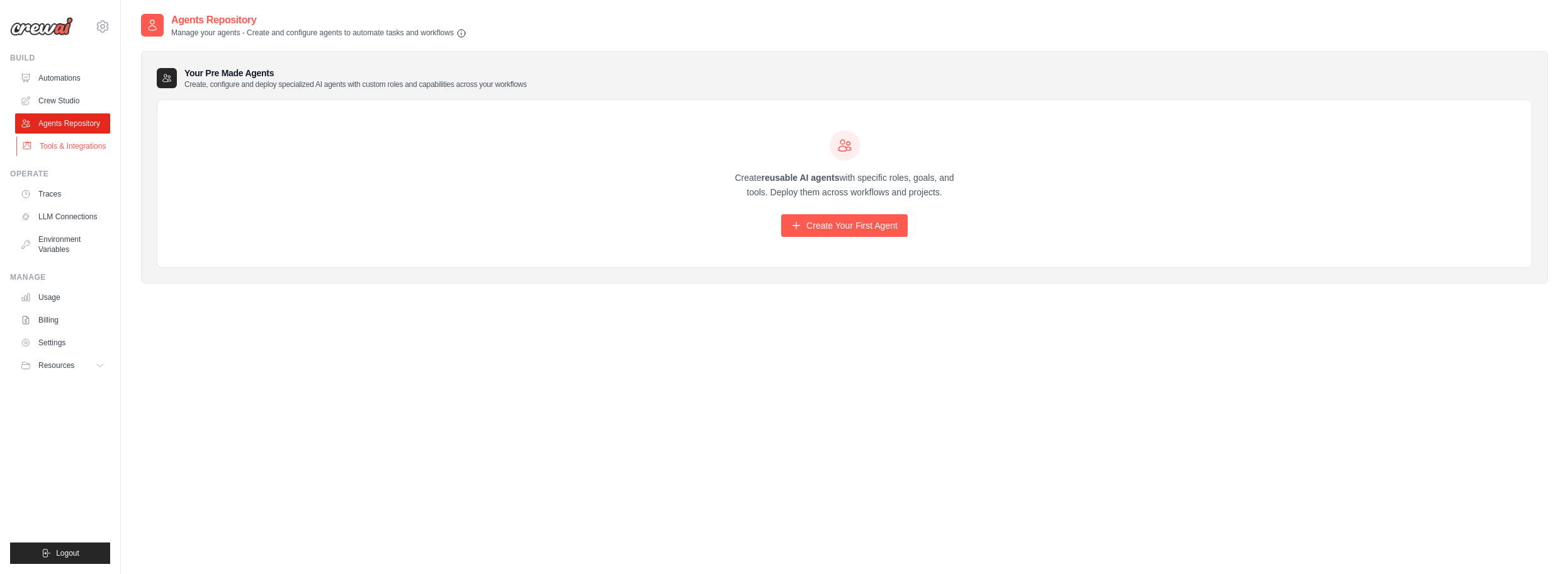
click at [61, 146] on link "Tools & Integrations" at bounding box center [64, 146] width 95 height 20
